Goal: Task Accomplishment & Management: Manage account settings

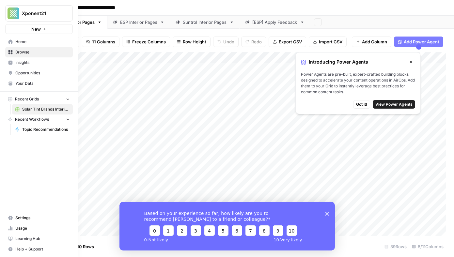
click at [26, 218] on span "Settings" at bounding box center [42, 218] width 54 height 6
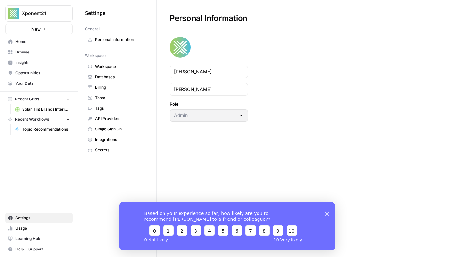
click at [113, 96] on span "Team" at bounding box center [121, 98] width 52 height 6
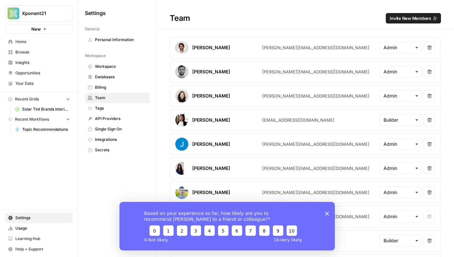
click at [325, 212] on icon "Close survey" at bounding box center [327, 213] width 4 height 4
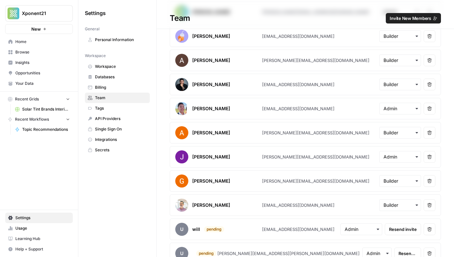
scroll to position [214, 0]
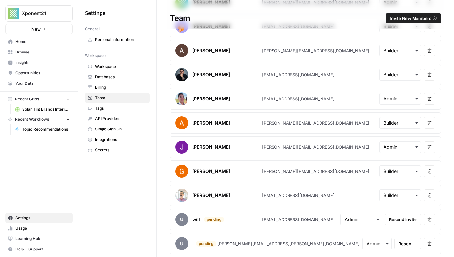
click at [431, 245] on icon "button" at bounding box center [429, 243] width 5 height 5
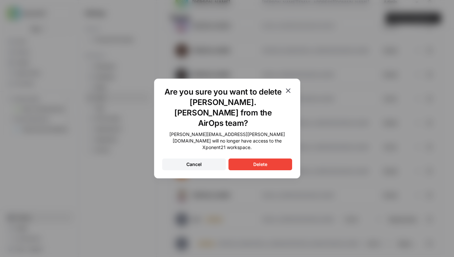
click at [288, 95] on icon "button" at bounding box center [288, 91] width 8 height 8
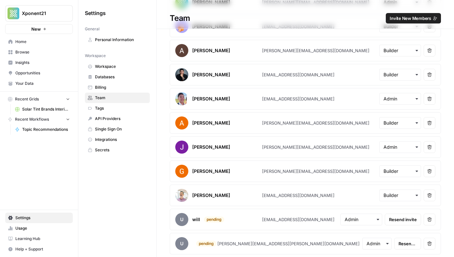
click at [429, 244] on icon "button" at bounding box center [429, 243] width 5 height 5
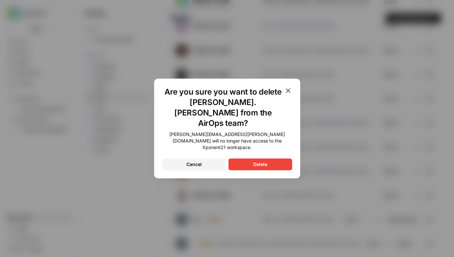
click at [271, 159] on button "Delete" at bounding box center [260, 165] width 64 height 12
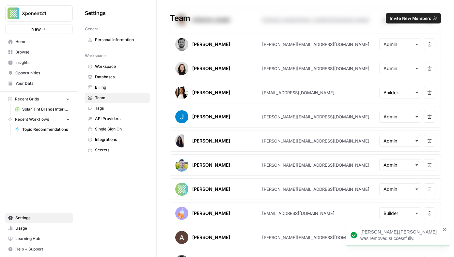
scroll to position [0, 0]
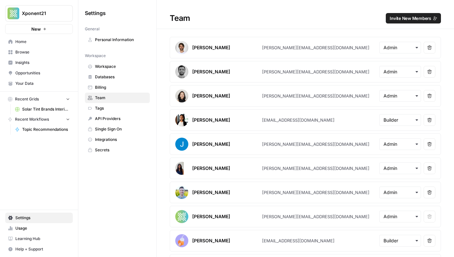
click at [406, 18] on span "Invite New Members" at bounding box center [409, 18] width 41 height 7
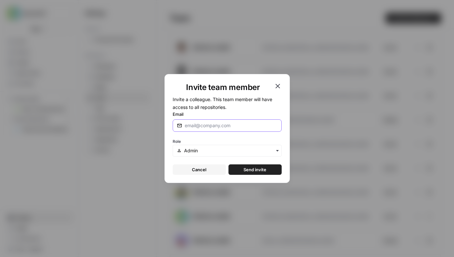
click at [215, 122] on input "Email" at bounding box center [231, 125] width 93 height 7
type input "[EMAIL_ADDRESS][DOMAIN_NAME]"
click at [234, 153] on input "text" at bounding box center [230, 150] width 93 height 7
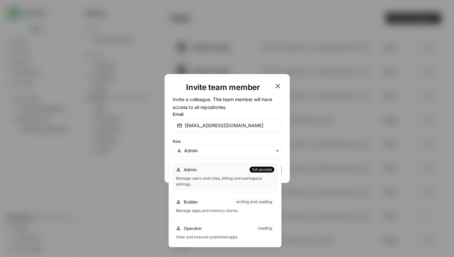
click at [277, 87] on icon "button" at bounding box center [278, 86] width 8 height 8
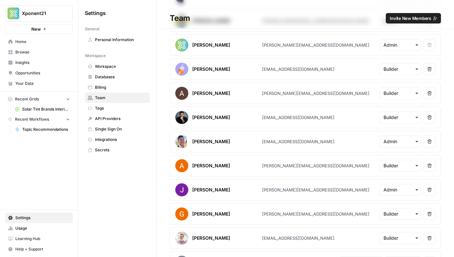
scroll to position [190, 0]
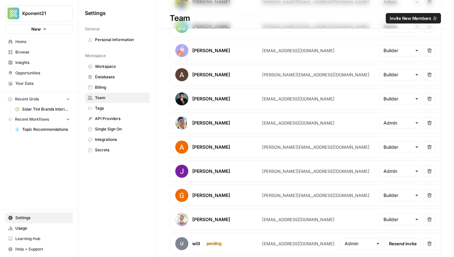
click at [419, 18] on span "Invite New Members" at bounding box center [409, 18] width 41 height 7
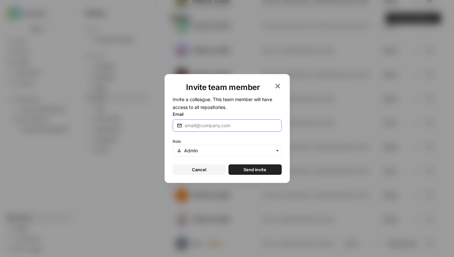
click at [229, 129] on input "Email" at bounding box center [231, 125] width 93 height 7
type input "[EMAIL_ADDRESS][DOMAIN_NAME]"
click at [242, 149] on input "text" at bounding box center [230, 150] width 93 height 7
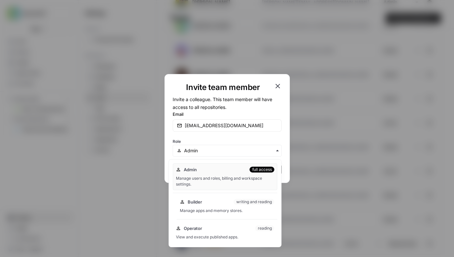
click at [206, 209] on div "Manage apps and memory stores." at bounding box center [227, 211] width 95 height 6
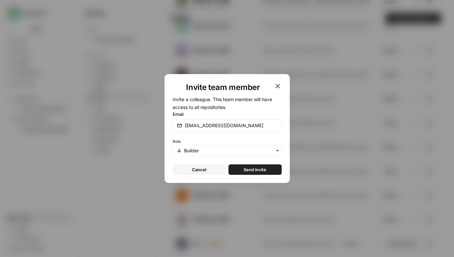
click at [265, 169] on span "Send invite" at bounding box center [254, 169] width 23 height 7
